Goal: Task Accomplishment & Management: Manage account settings

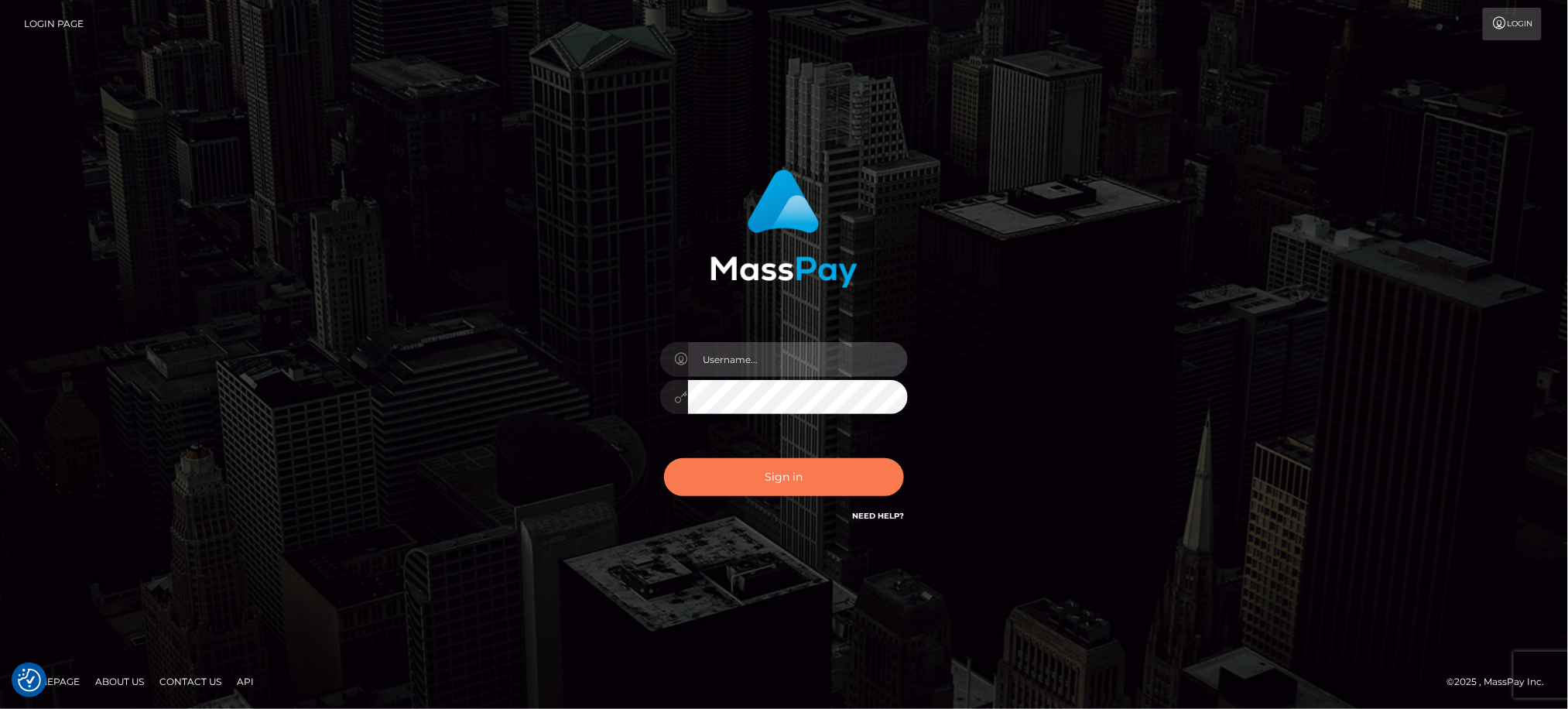
type input "Jiecel"
click at [778, 479] on button "Sign in" at bounding box center [784, 477] width 240 height 37
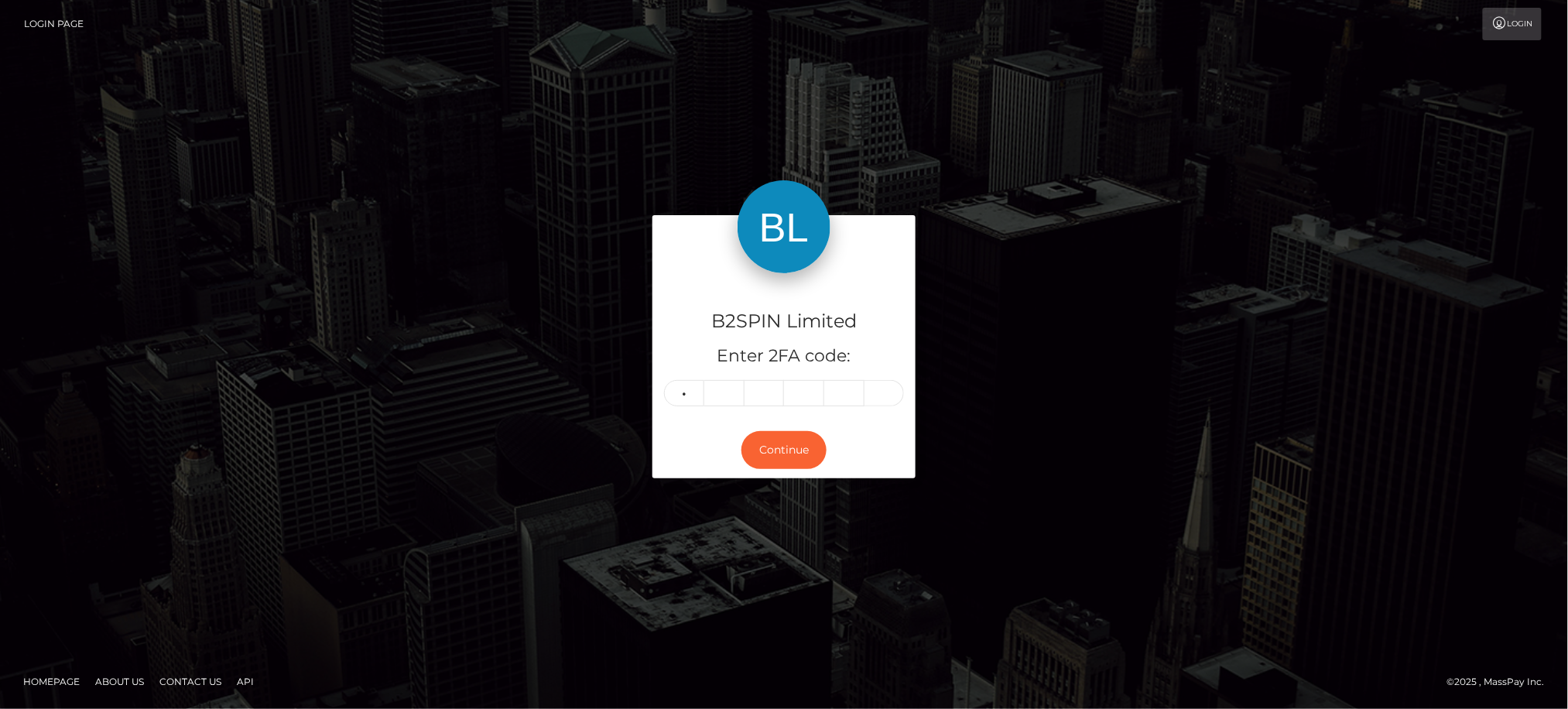
type input "6"
type input "2"
type input "3"
type input "2"
type input "1"
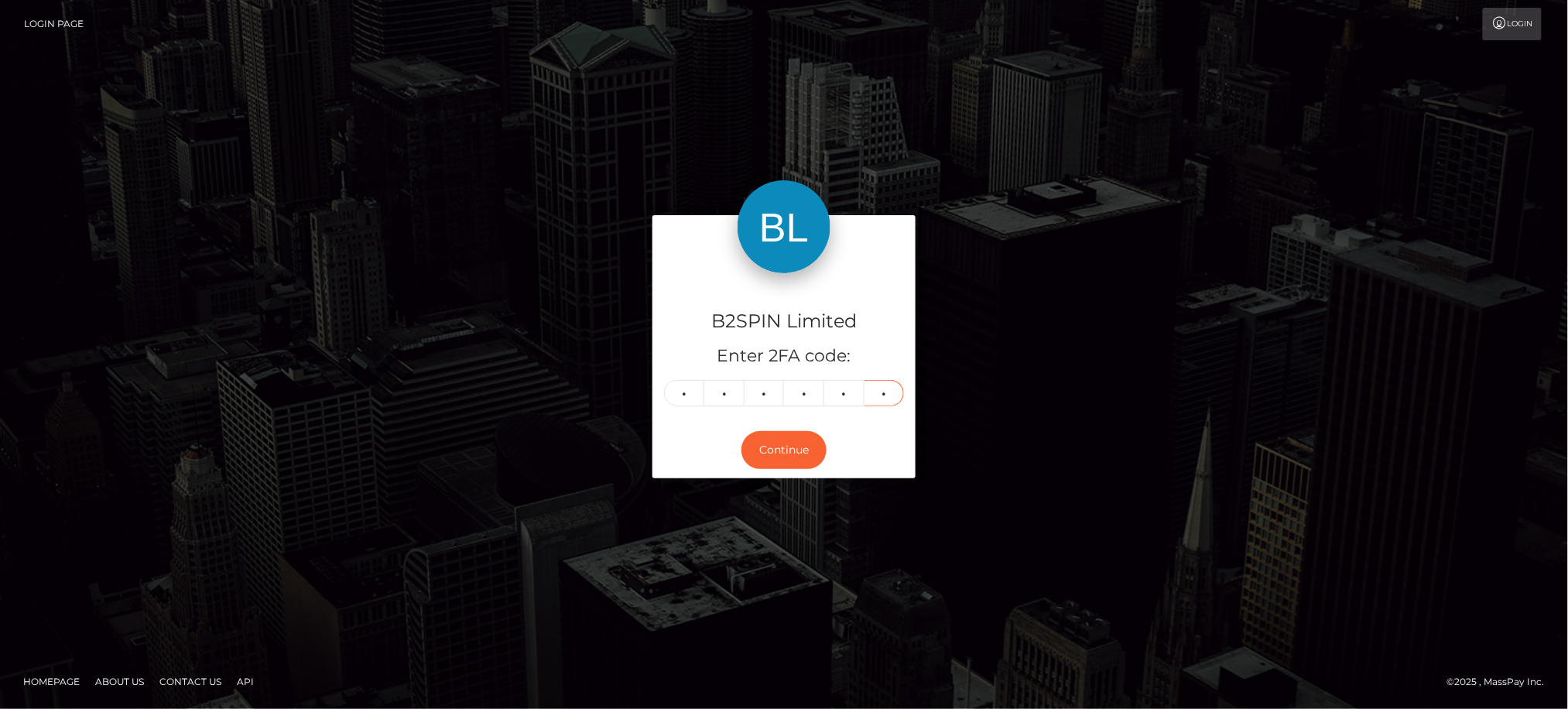
type input "7"
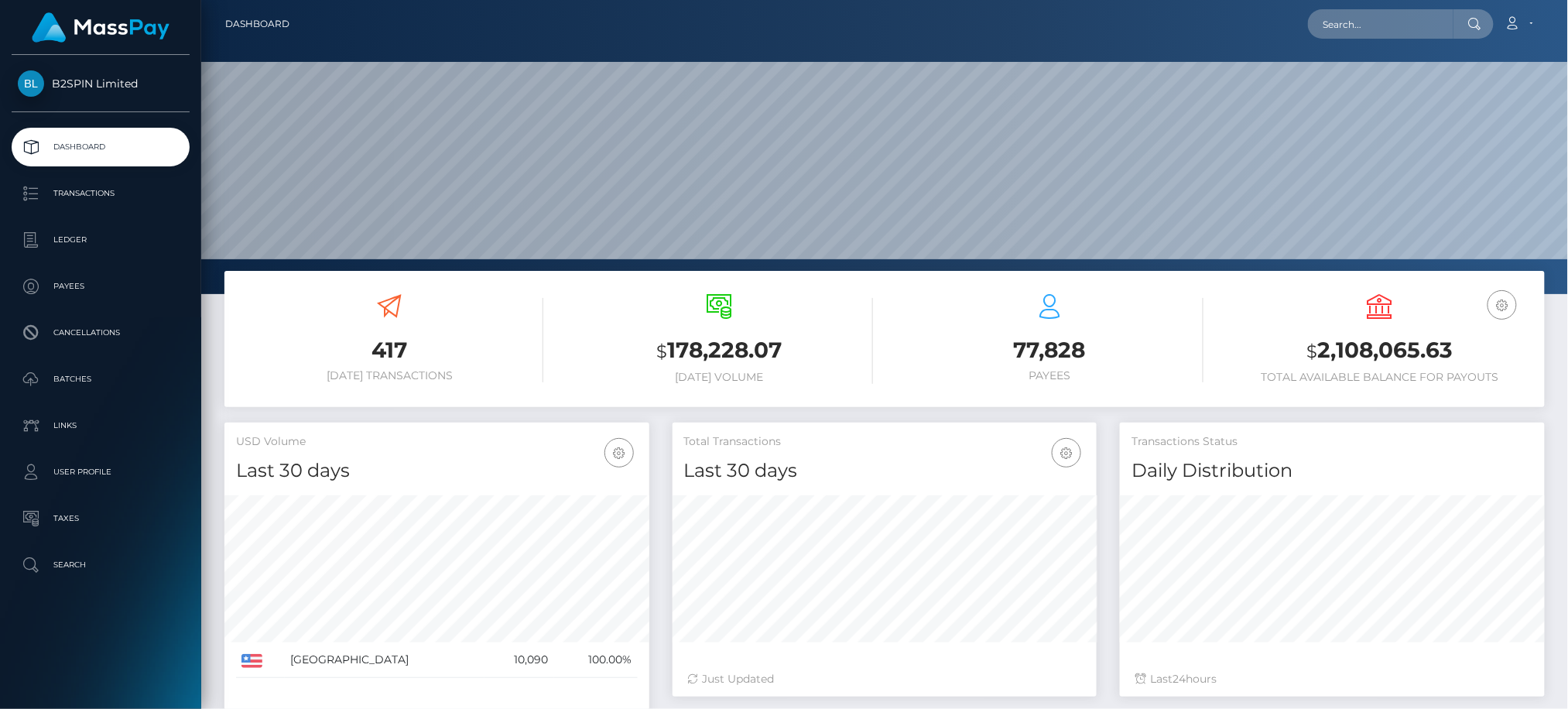
scroll to position [274, 424]
drag, startPoint x: 1320, startPoint y: 356, endPoint x: 1465, endPoint y: 363, distance: 145.2
click at [1465, 363] on h3 "$ 2,108,065.63" at bounding box center [1381, 351] width 307 height 32
copy h3 "2,108,065.63"
